Goal: Download file/media

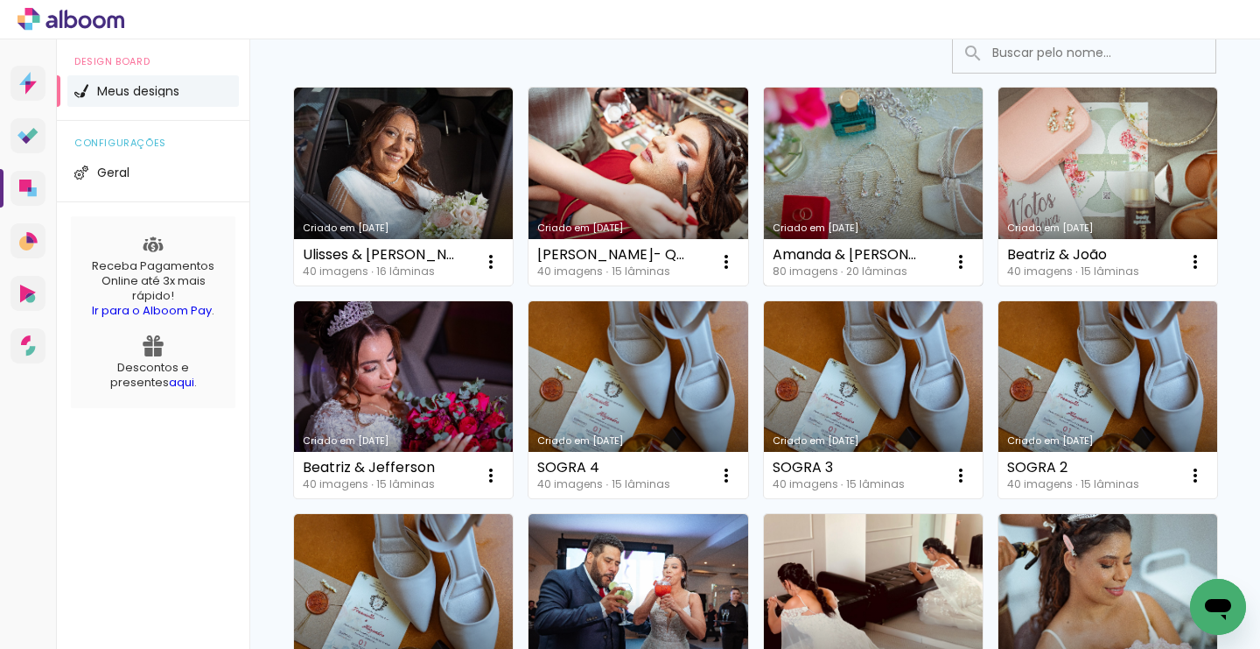
scroll to position [147, 0]
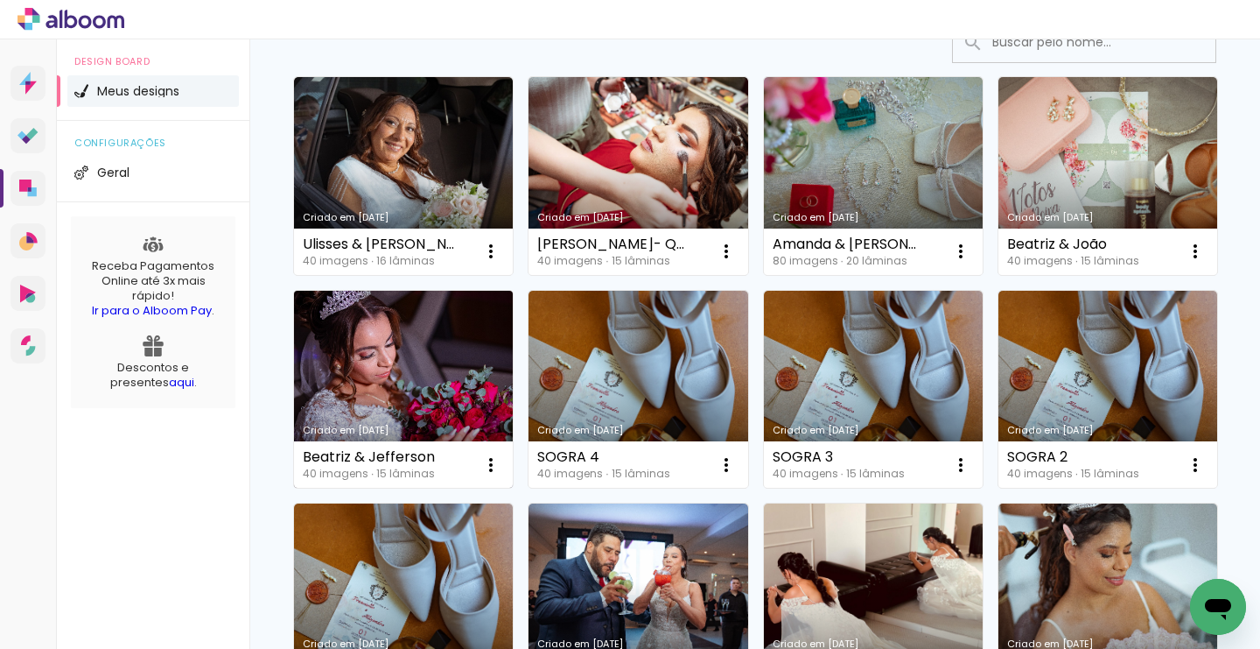
click at [363, 416] on link "Criado em [DATE]" at bounding box center [403, 390] width 219 height 198
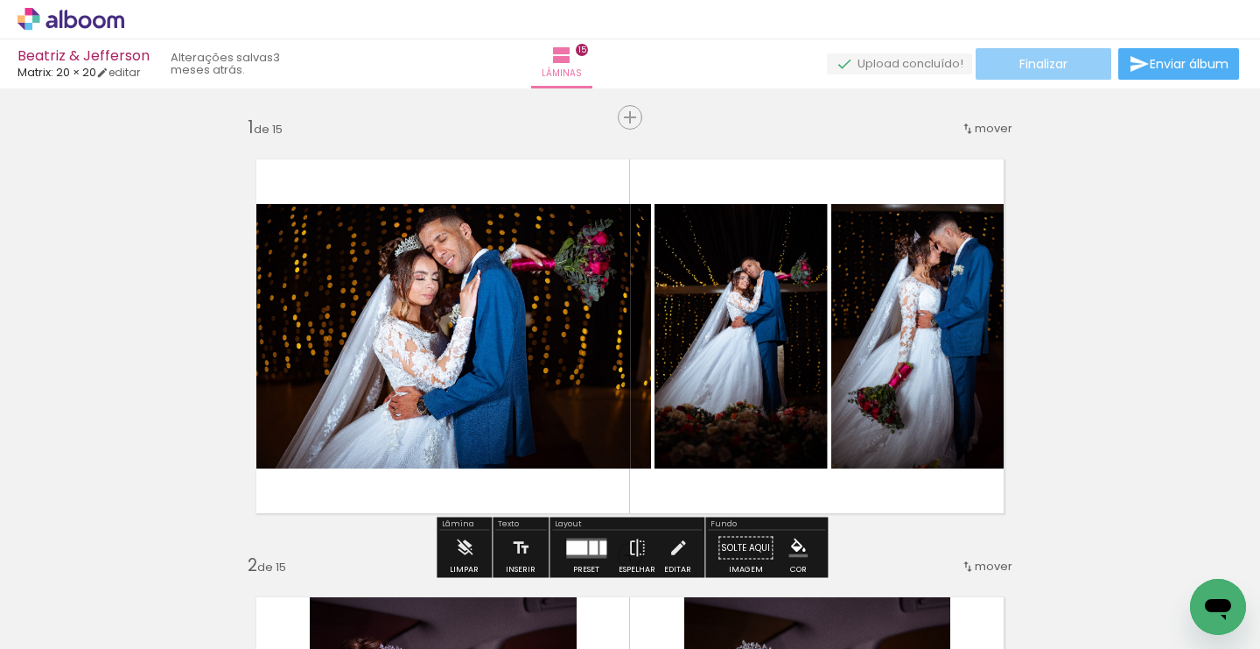
click at [1046, 63] on span "Finalizar" at bounding box center [1044, 64] width 48 height 12
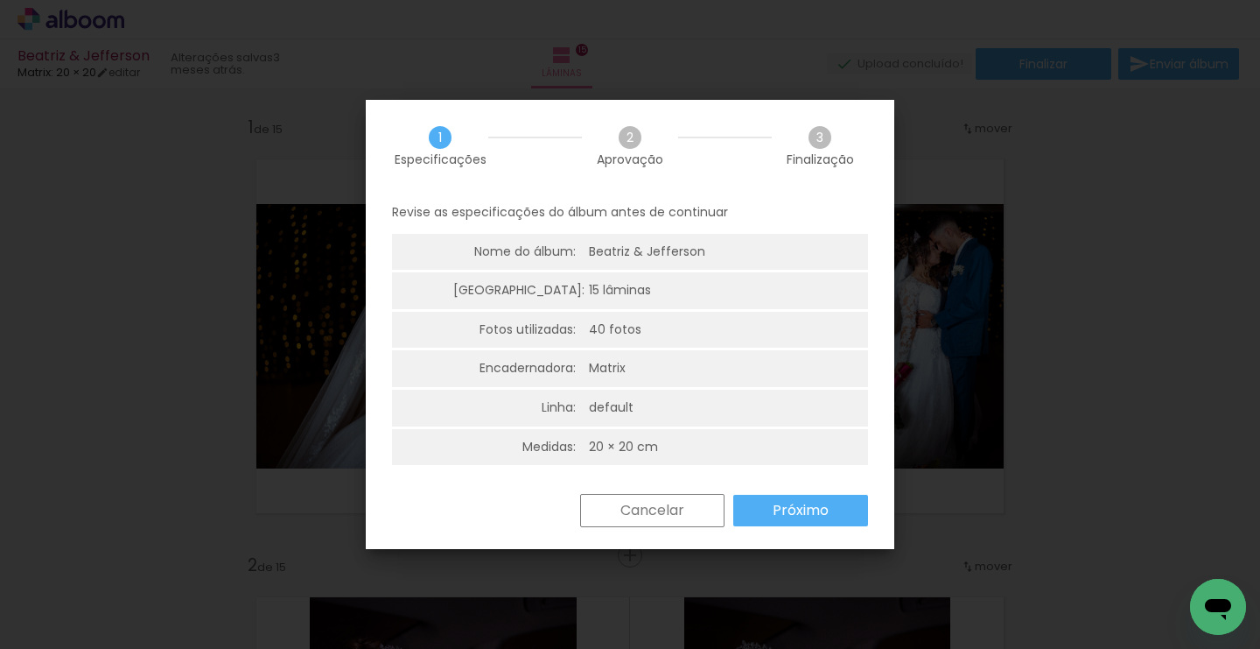
click at [754, 507] on paper-button "Próximo" at bounding box center [800, 511] width 135 height 32
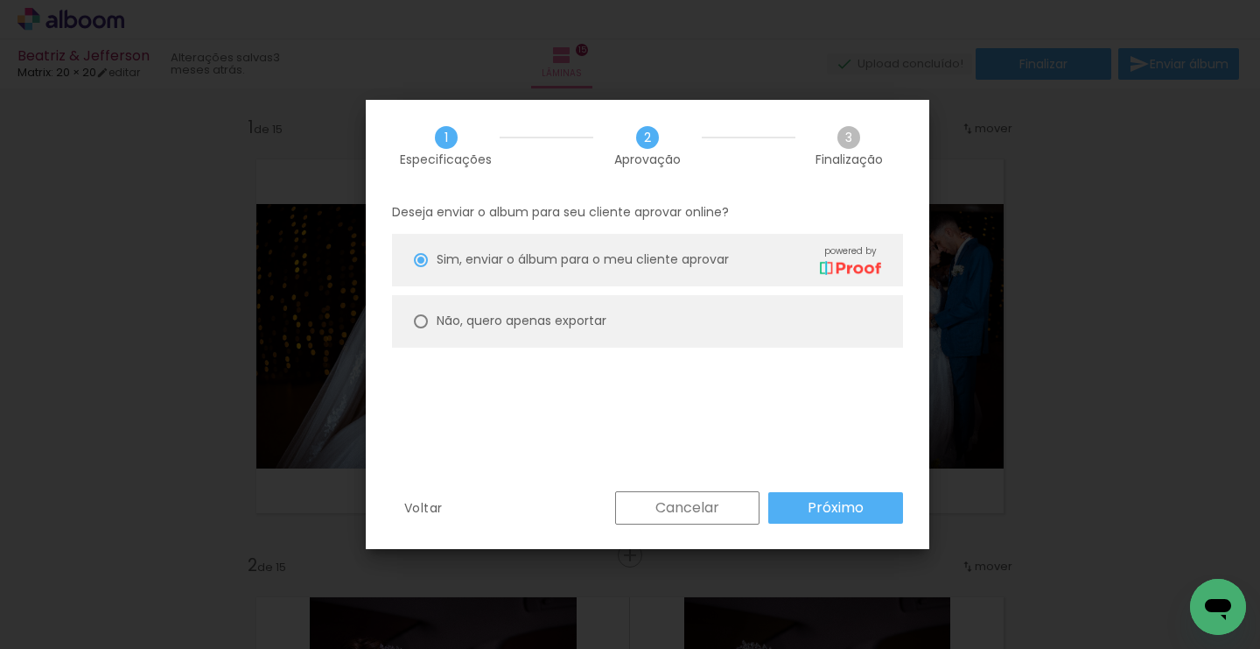
click at [420, 267] on div at bounding box center [421, 260] width 14 height 14
type paper-radio-button "on"
click at [0, 0] on slot "Próximo" at bounding box center [0, 0] width 0 height 0
type input "Alta, 300 DPI"
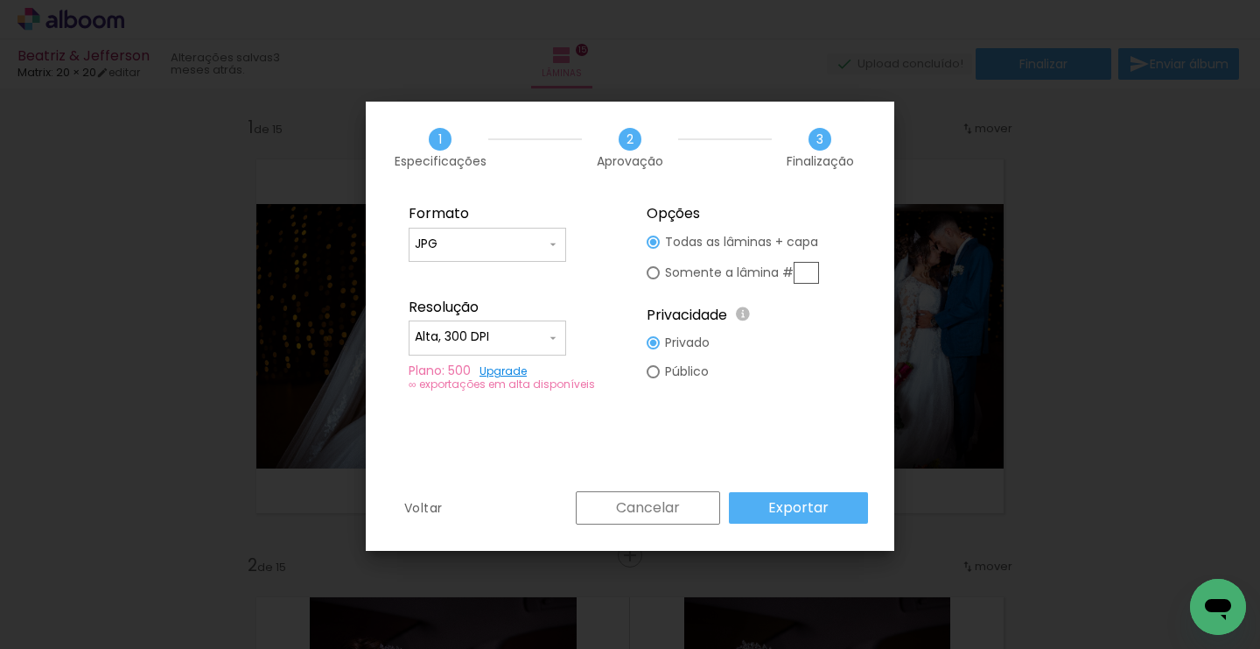
click at [0, 0] on slot "Exportar" at bounding box center [0, 0] width 0 height 0
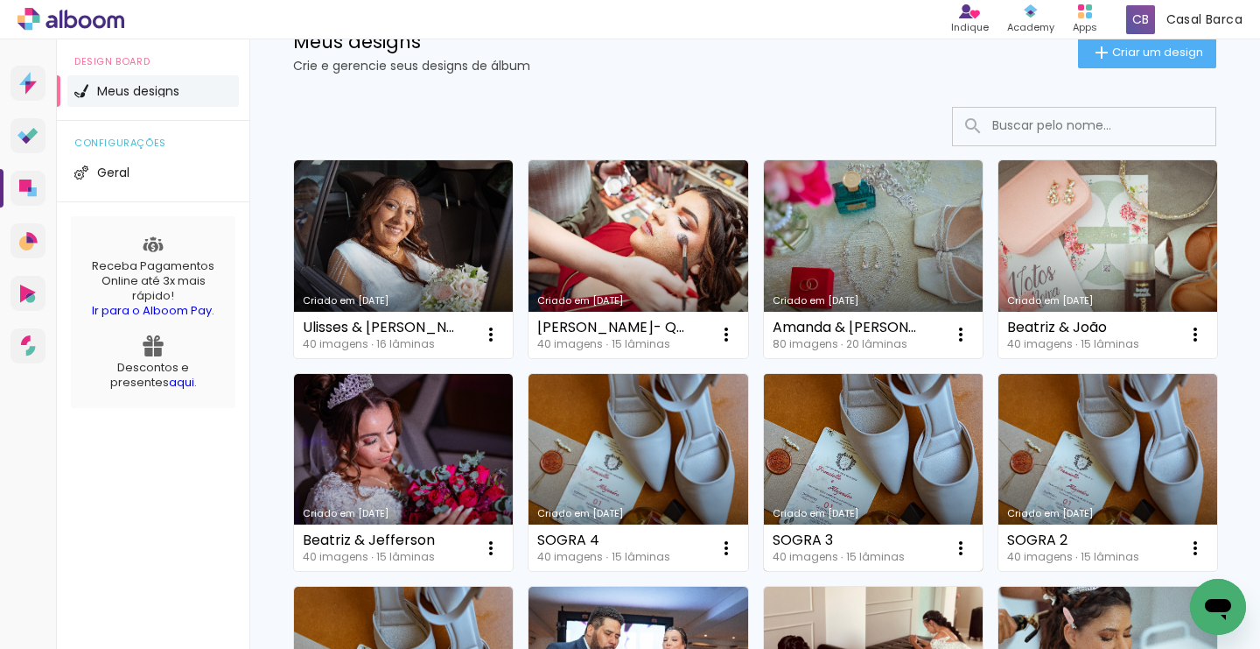
scroll to position [69, 0]
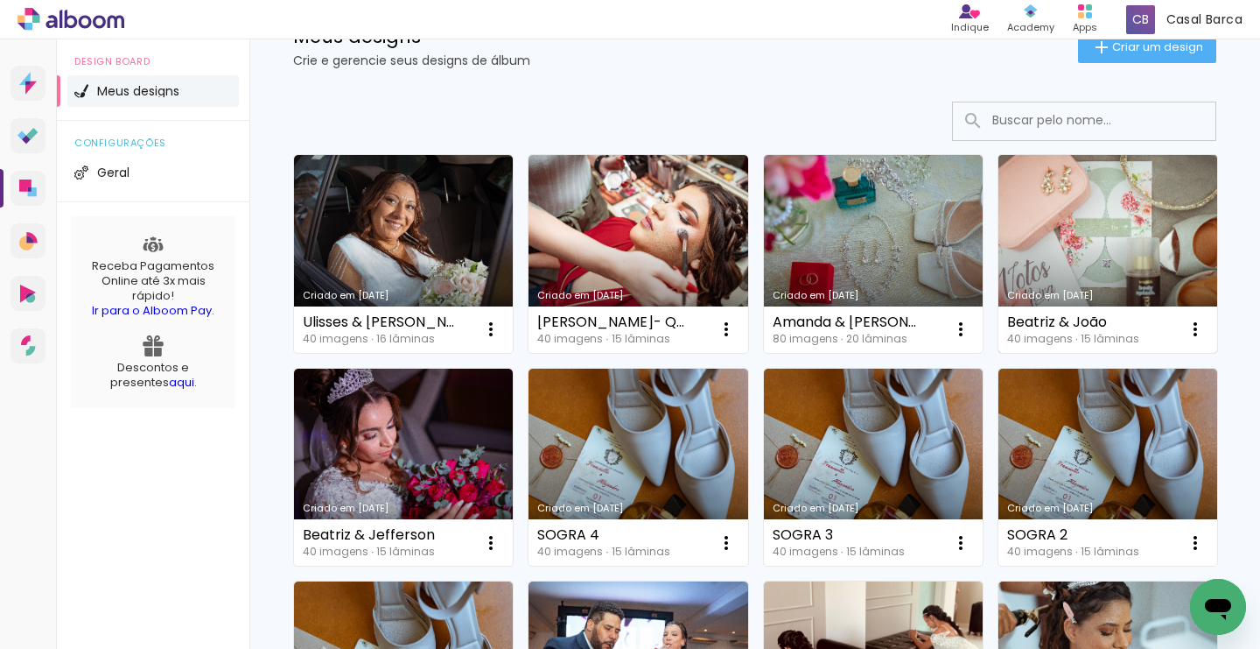
click at [1081, 226] on link "Criado em [DATE]" at bounding box center [1108, 254] width 219 height 198
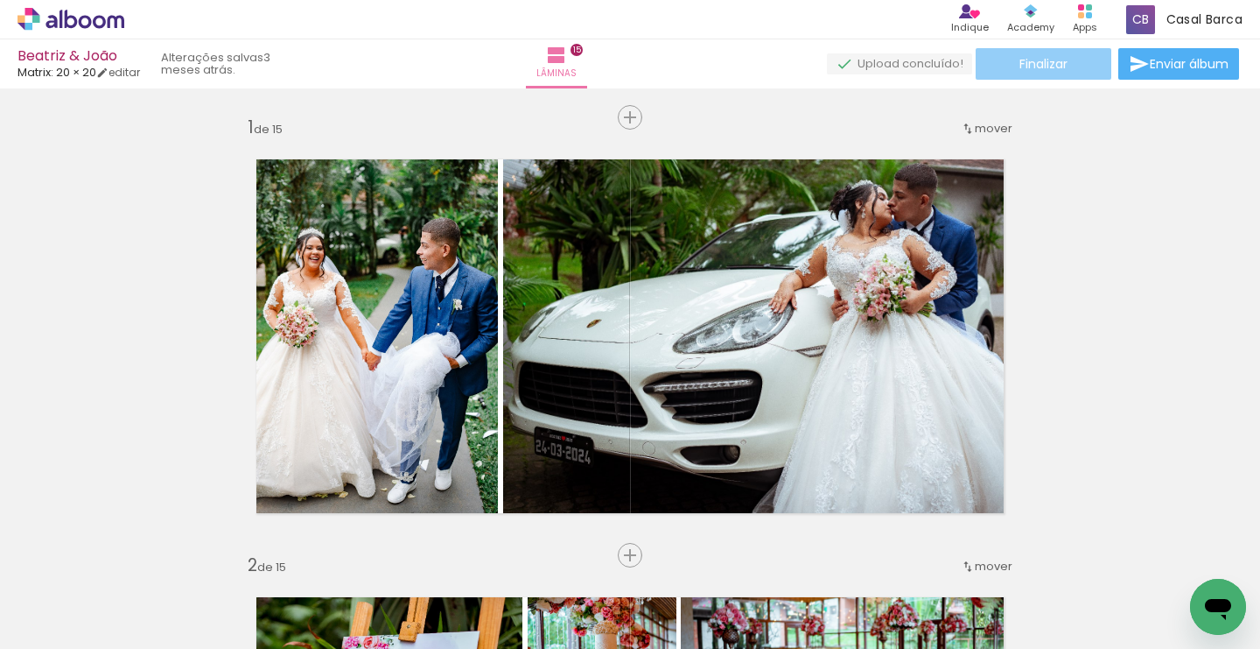
click at [1041, 70] on span "Finalizar" at bounding box center [1044, 64] width 48 height 12
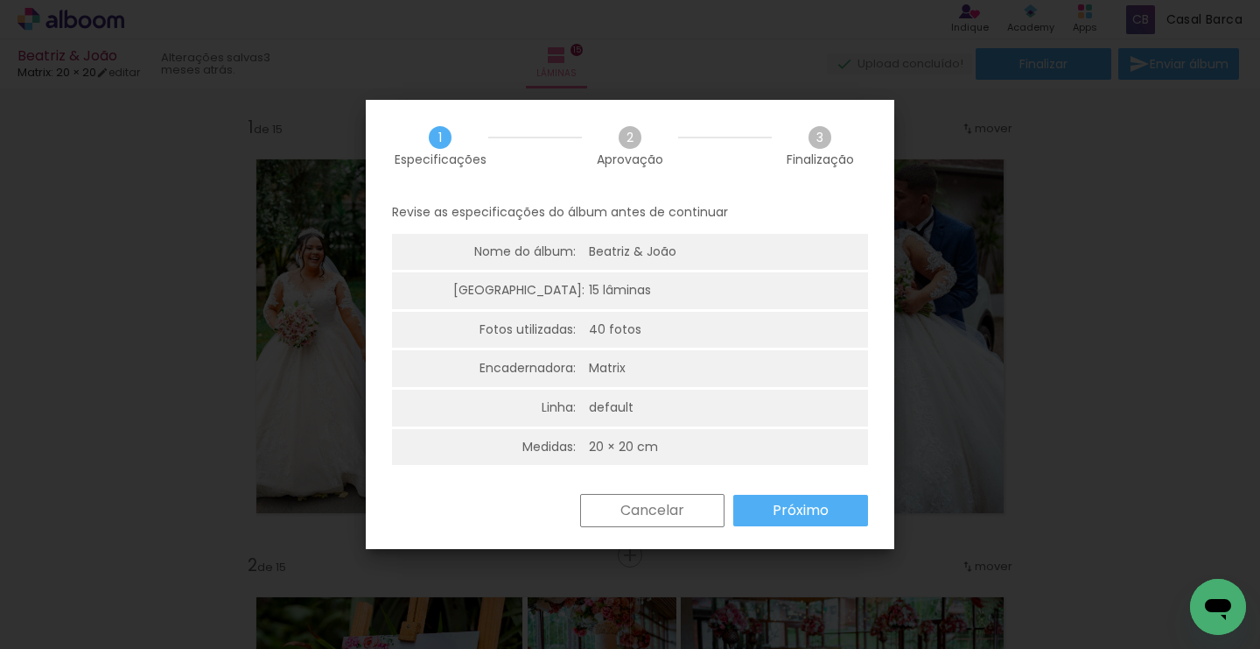
click at [0, 0] on slot "Próximo" at bounding box center [0, 0] width 0 height 0
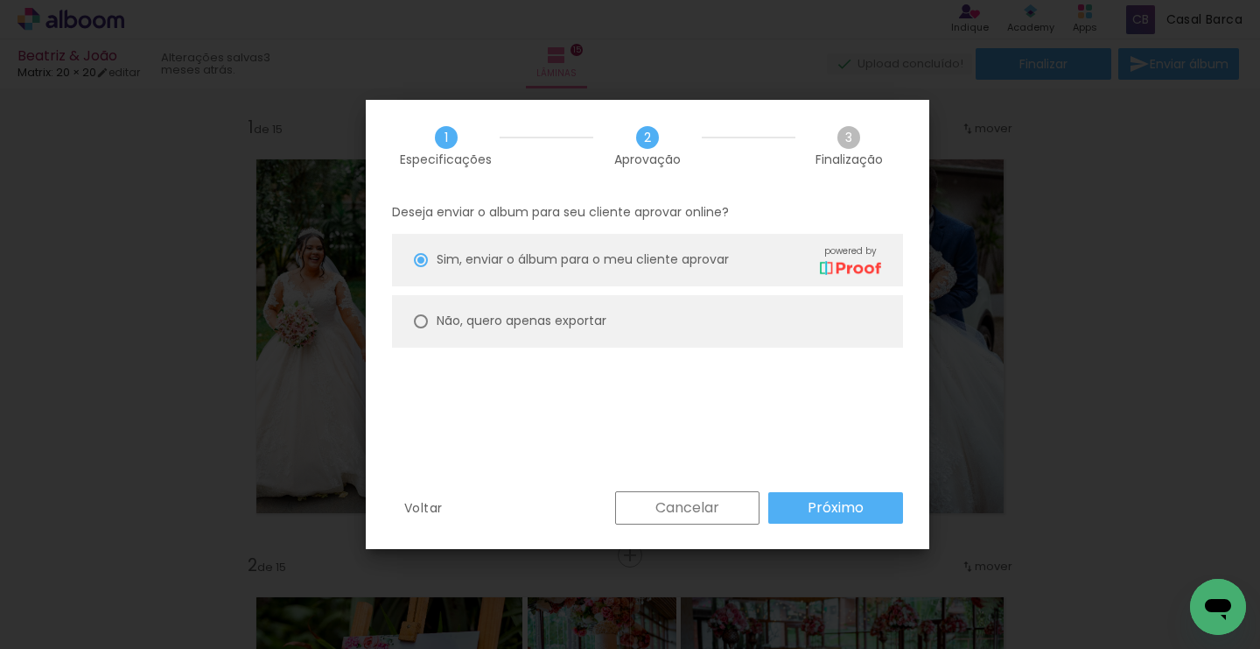
click at [422, 267] on div at bounding box center [421, 260] width 14 height 14
type paper-radio-button "on"
click at [0, 0] on slot "Próximo" at bounding box center [0, 0] width 0 height 0
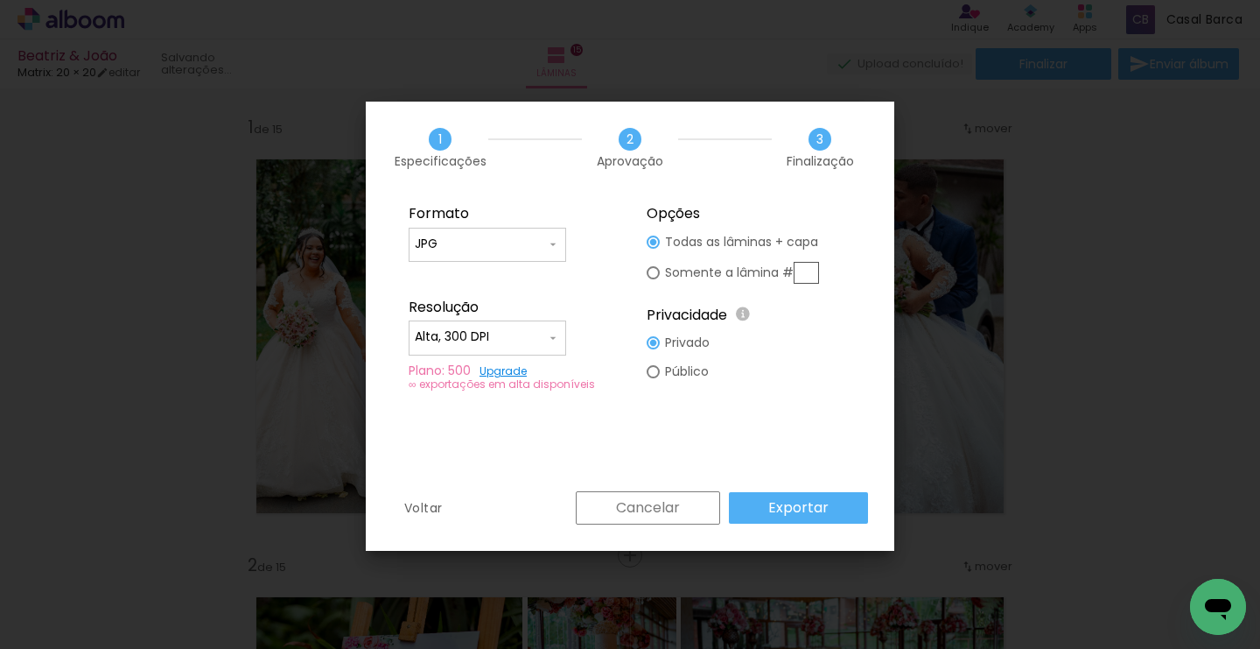
type input "Alta, 300 DPI"
click at [0, 0] on slot "Exportar" at bounding box center [0, 0] width 0 height 0
